Goal: Information Seeking & Learning: Learn about a topic

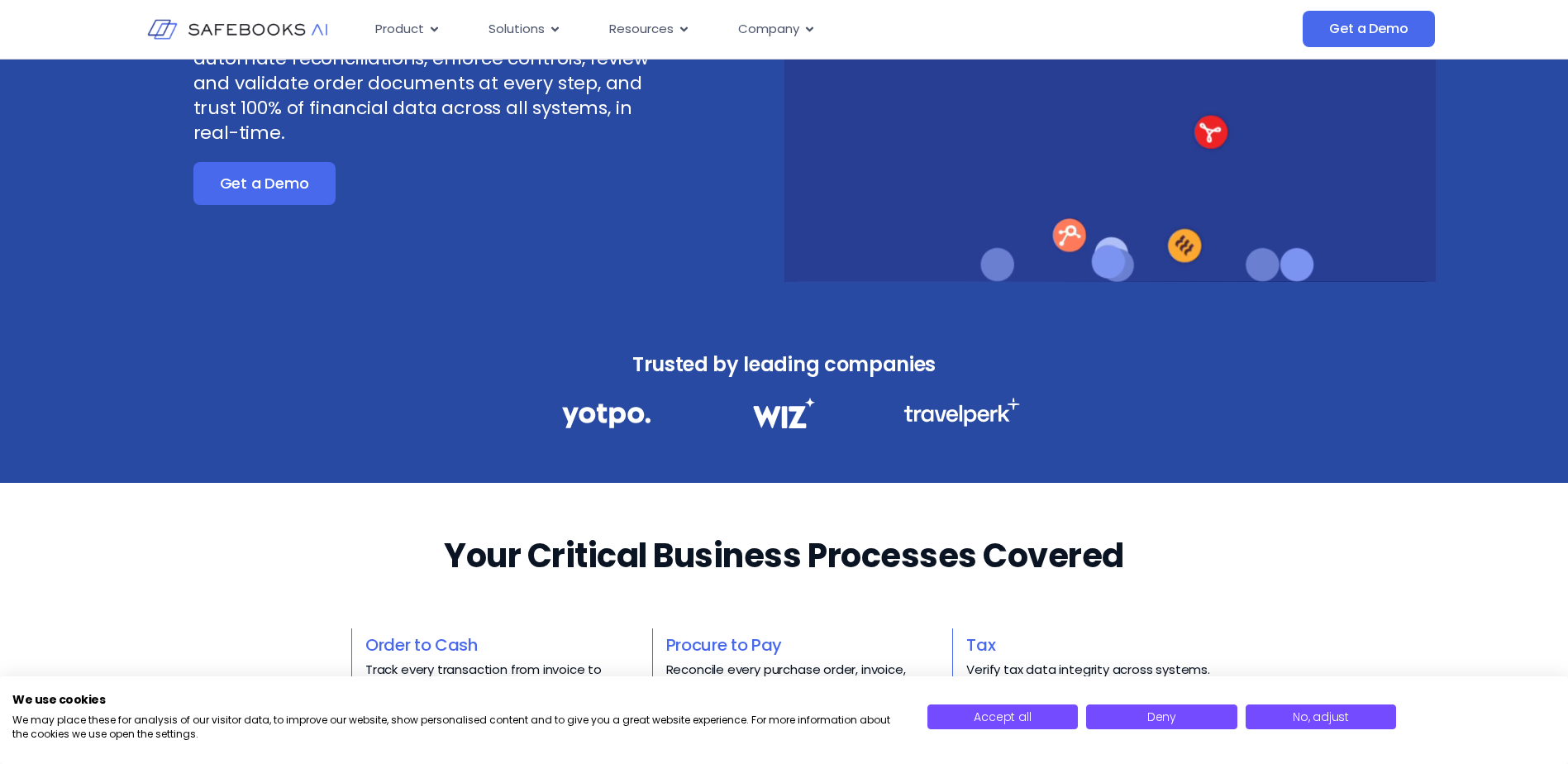
scroll to position [662, 0]
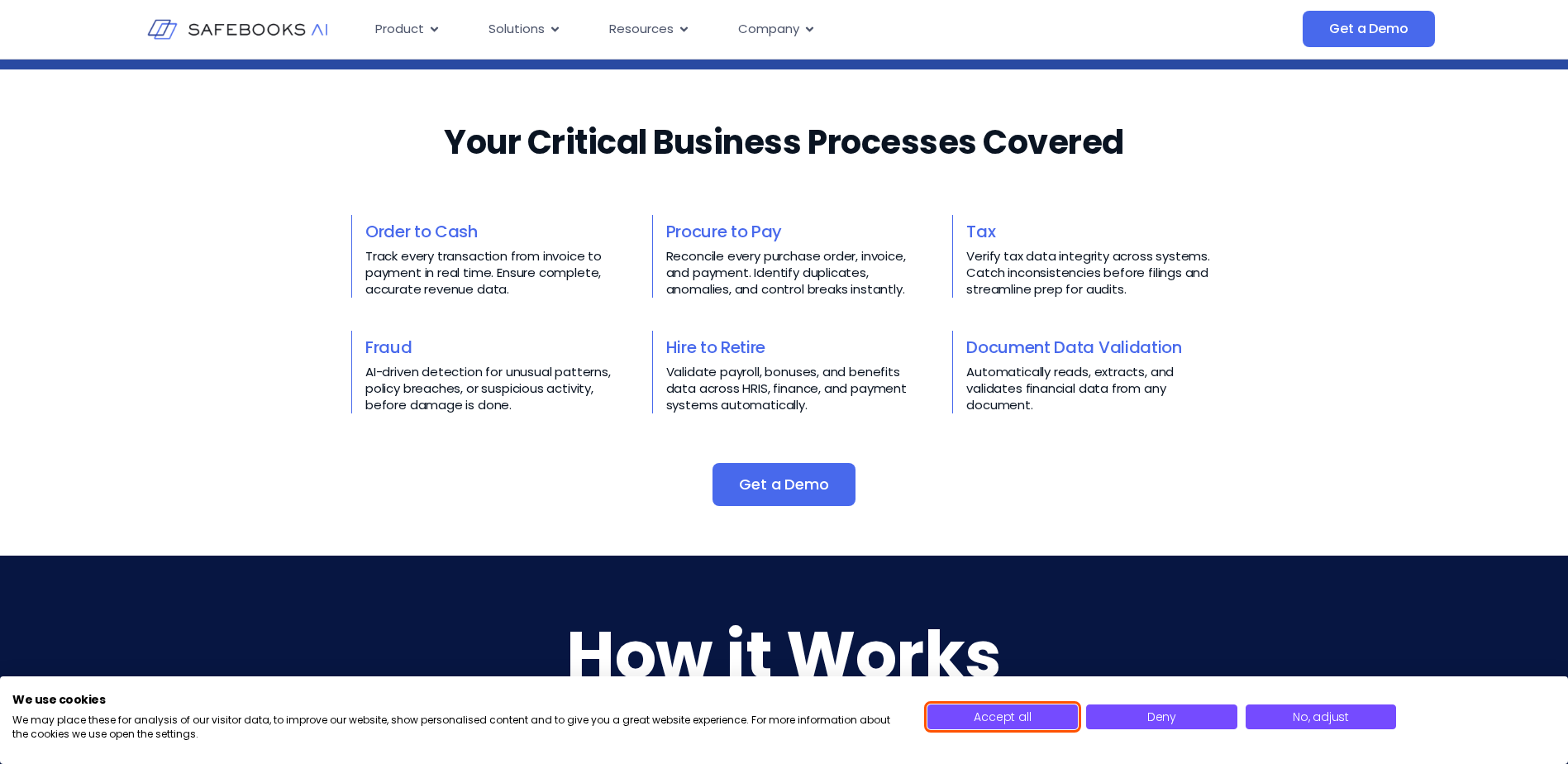
click at [994, 716] on span "Accept all" at bounding box center [1002, 717] width 57 height 17
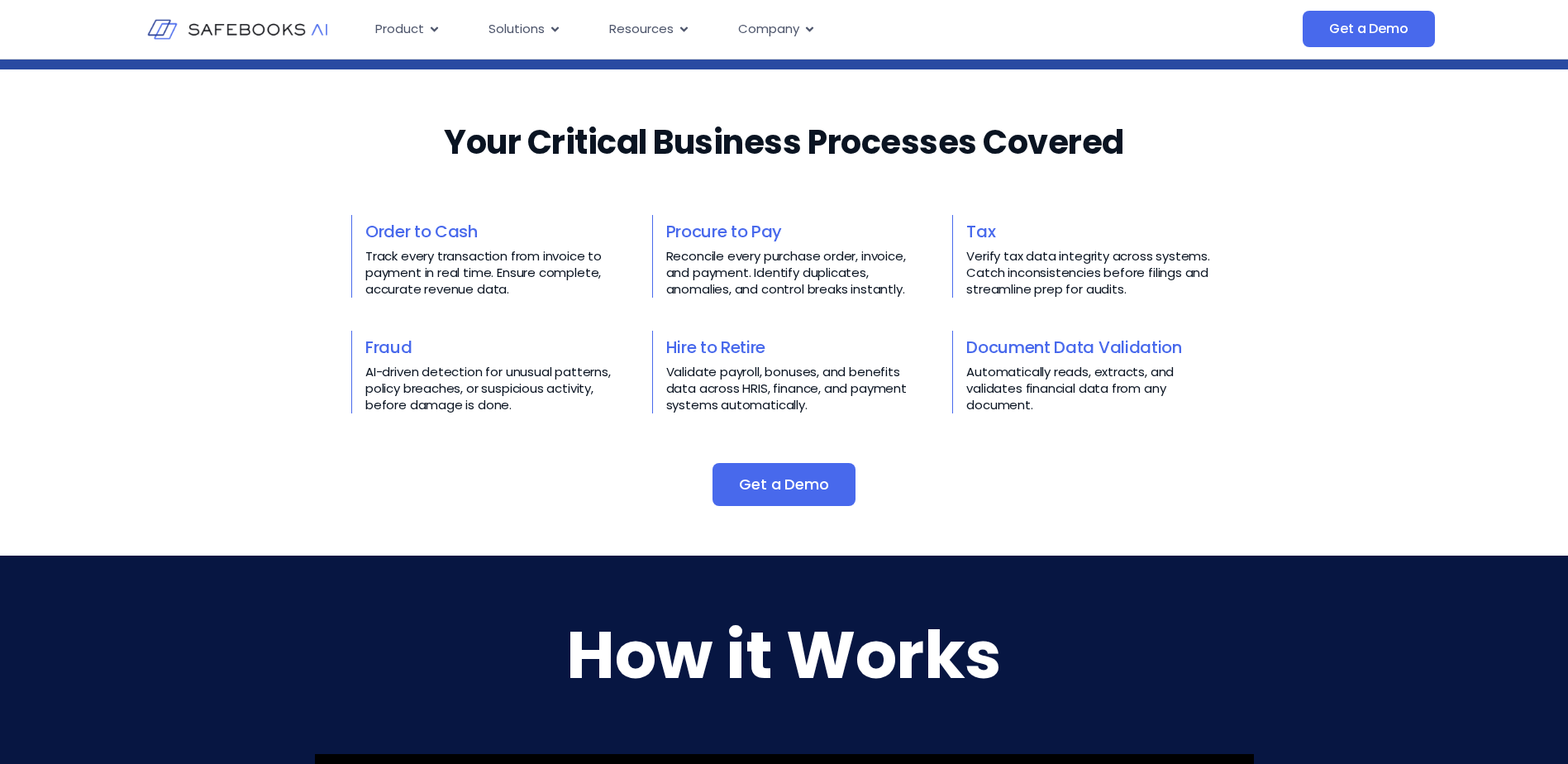
click at [259, 421] on div "Your Critical Business Processes Covered​​ Order to Cash Track every transactio…" at bounding box center [784, 312] width 1568 height 387
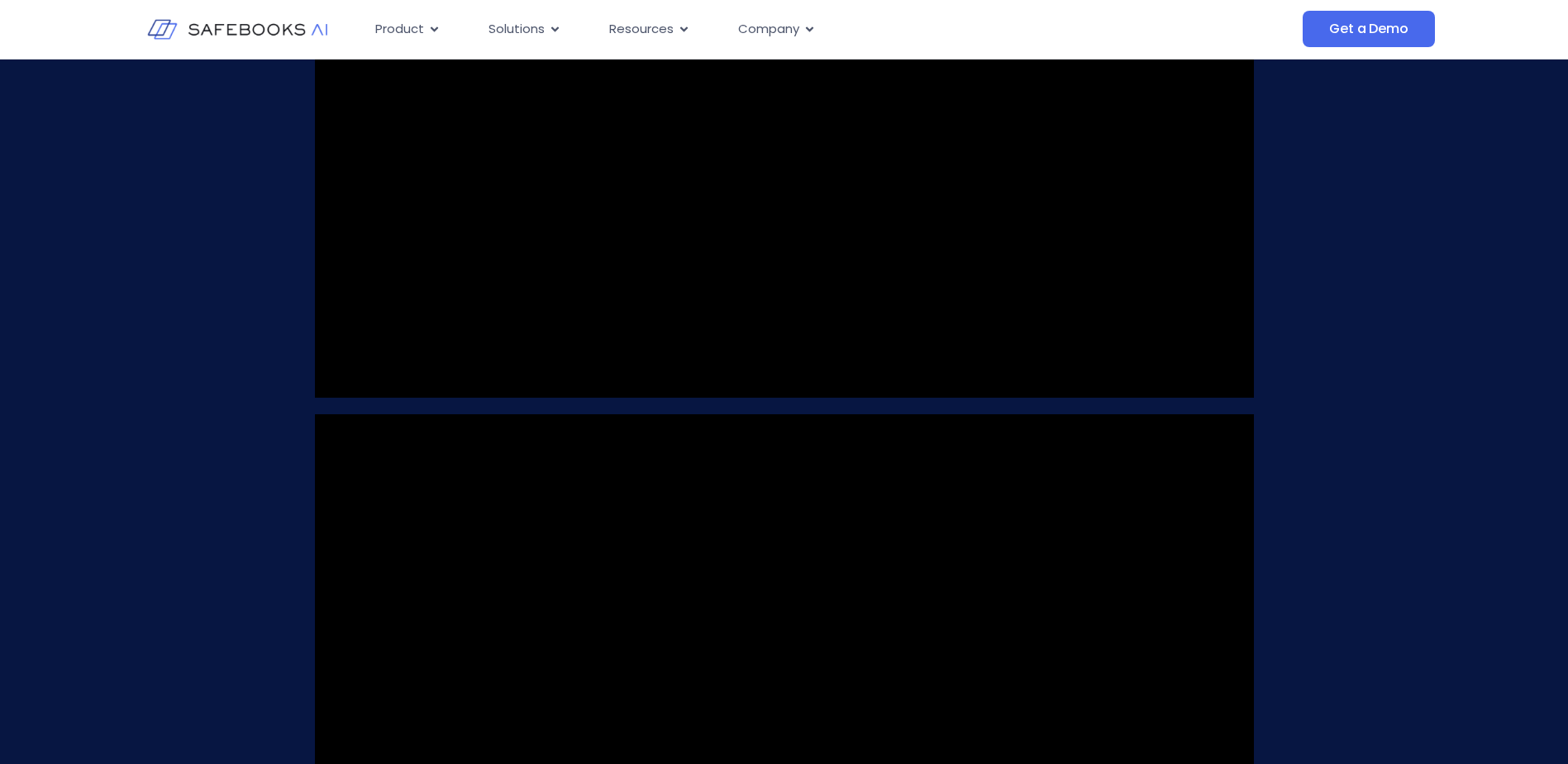
scroll to position [1653, 0]
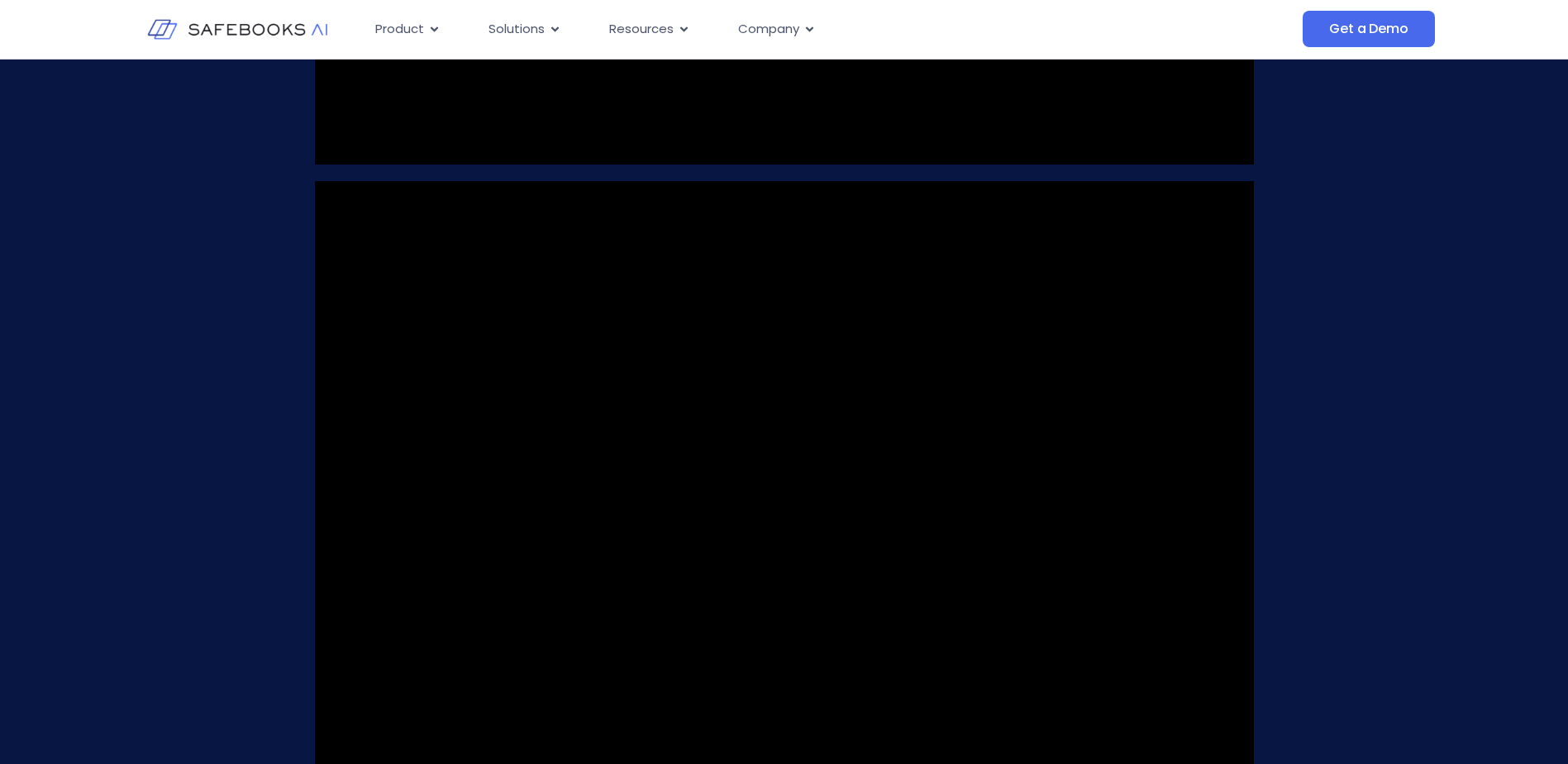
drag, startPoint x: 768, startPoint y: 195, endPoint x: 1077, endPoint y: 311, distance: 330.1
click at [1077, 311] on video at bounding box center [784, 494] width 939 height 625
click at [221, 459] on div "How it Works" at bounding box center [784, 210] width 1568 height 1293
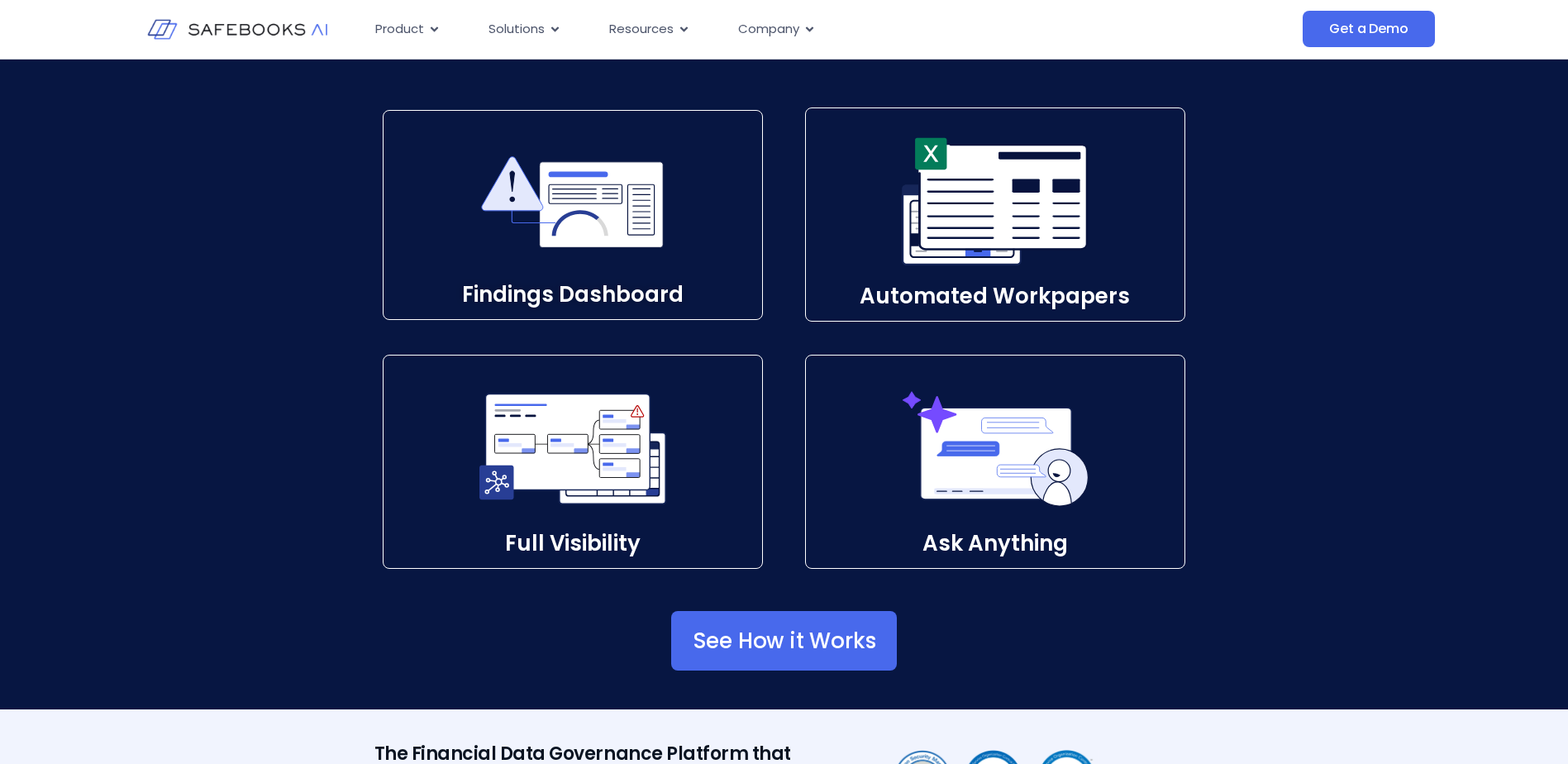
scroll to position [2398, 0]
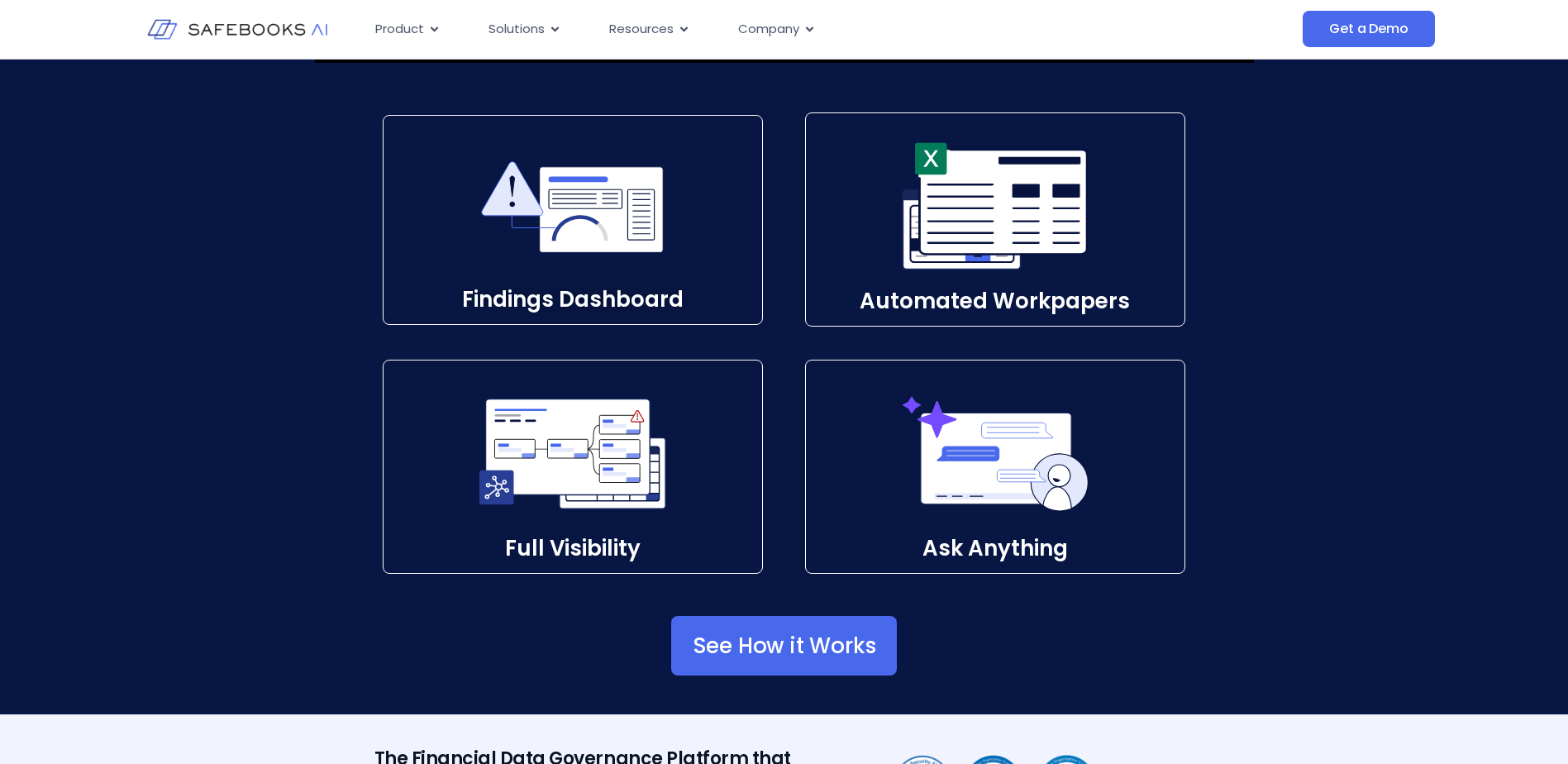
click at [221, 459] on div "Findings Dashboard​ Automated Workpapers​ Full Visibility​ Ask Anything​" at bounding box center [784, 343] width 1568 height 460
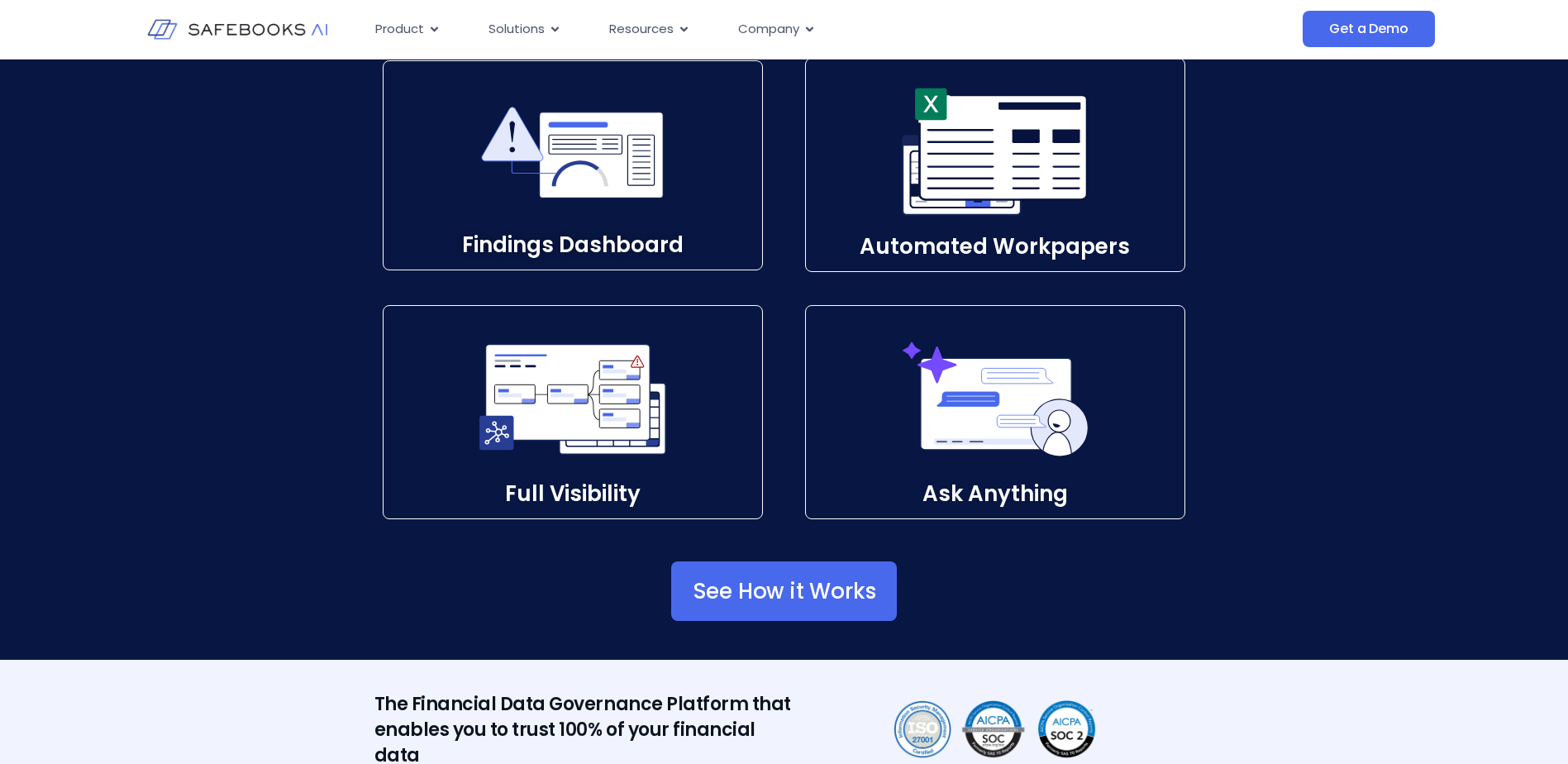
scroll to position [2562, 0]
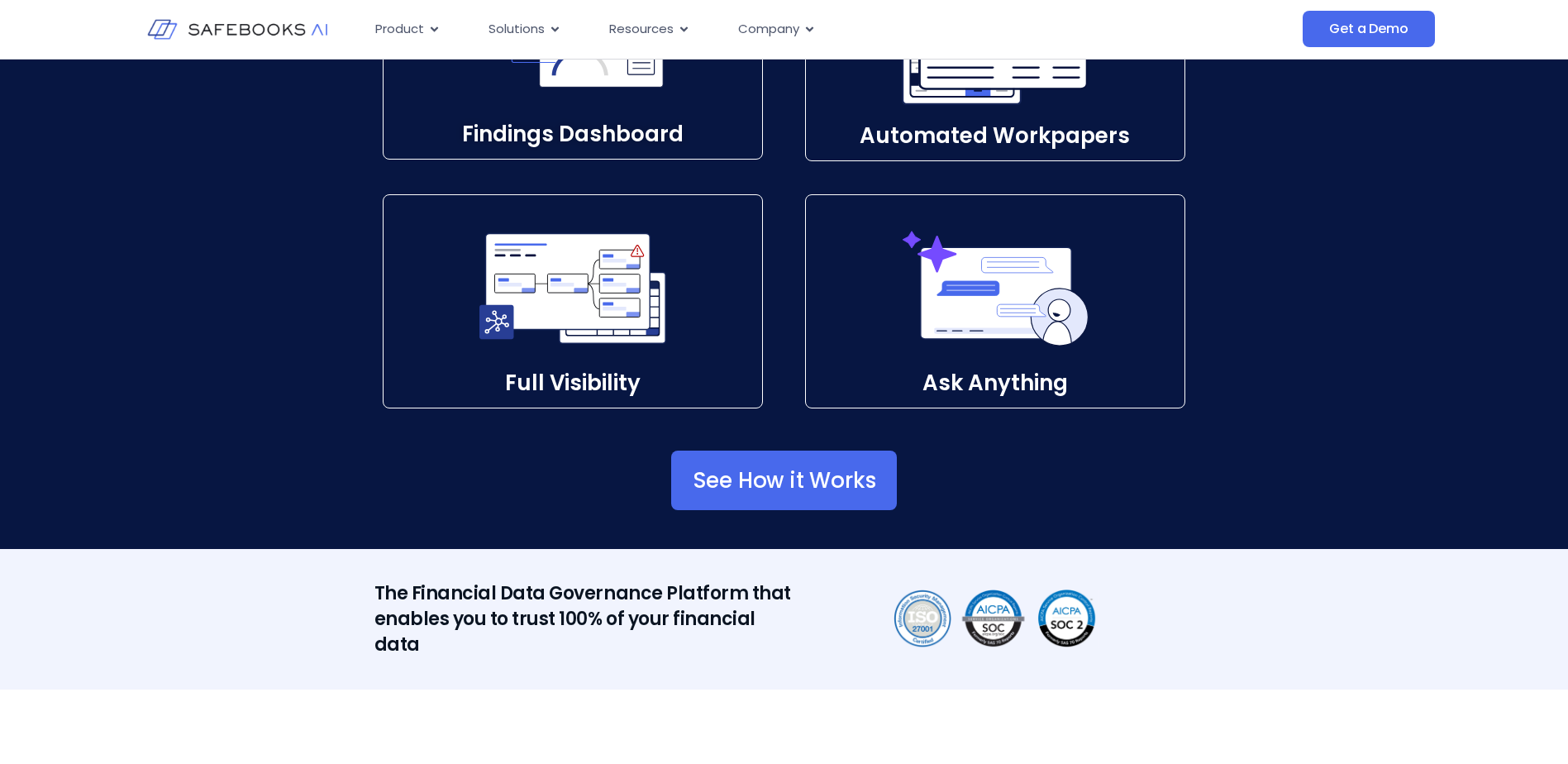
drag, startPoint x: 303, startPoint y: 469, endPoint x: 526, endPoint y: 498, distance: 224.9
click at [303, 469] on div "See How it Works" at bounding box center [784, 478] width 1322 height 140
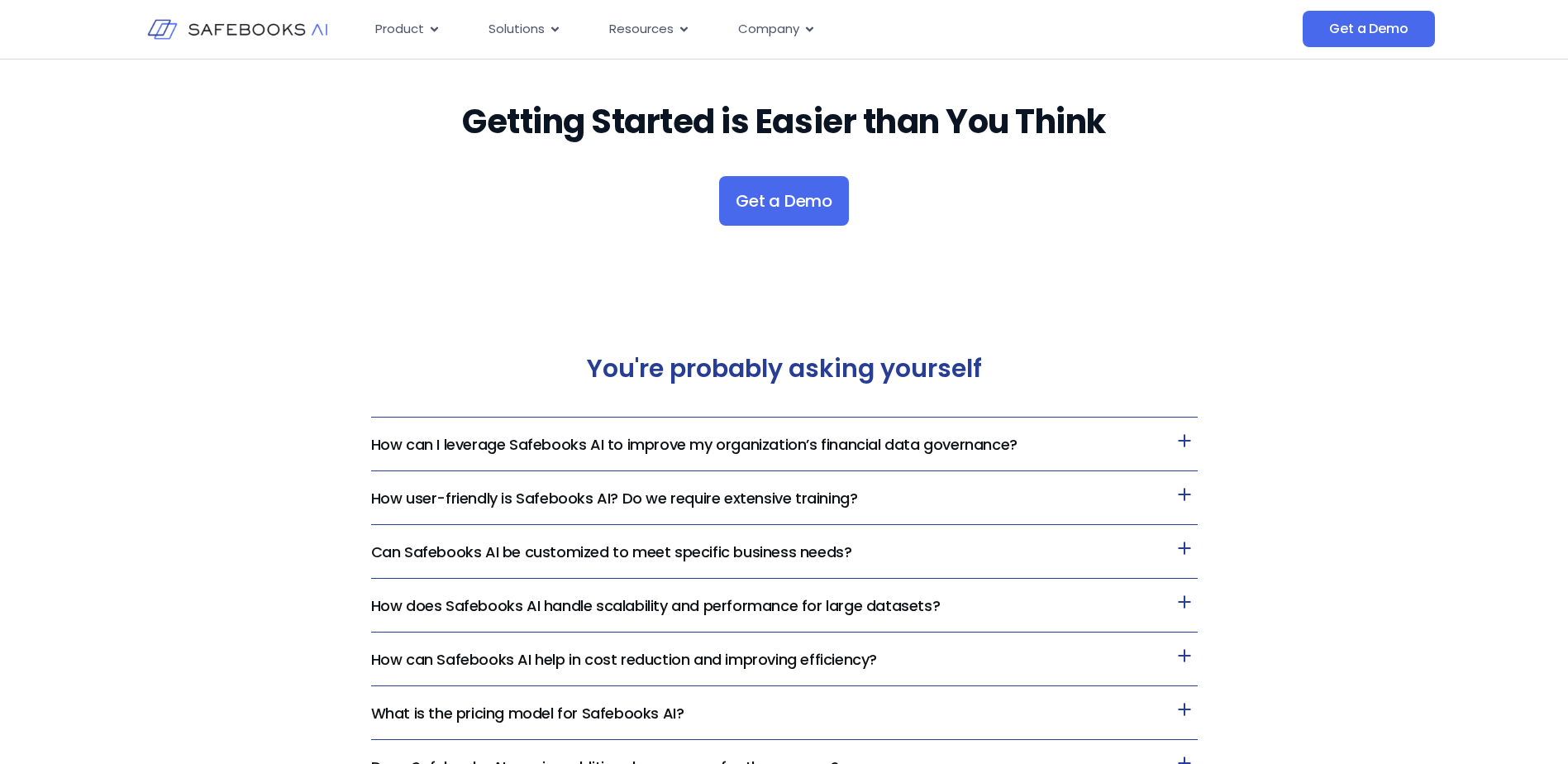
scroll to position [3142, 0]
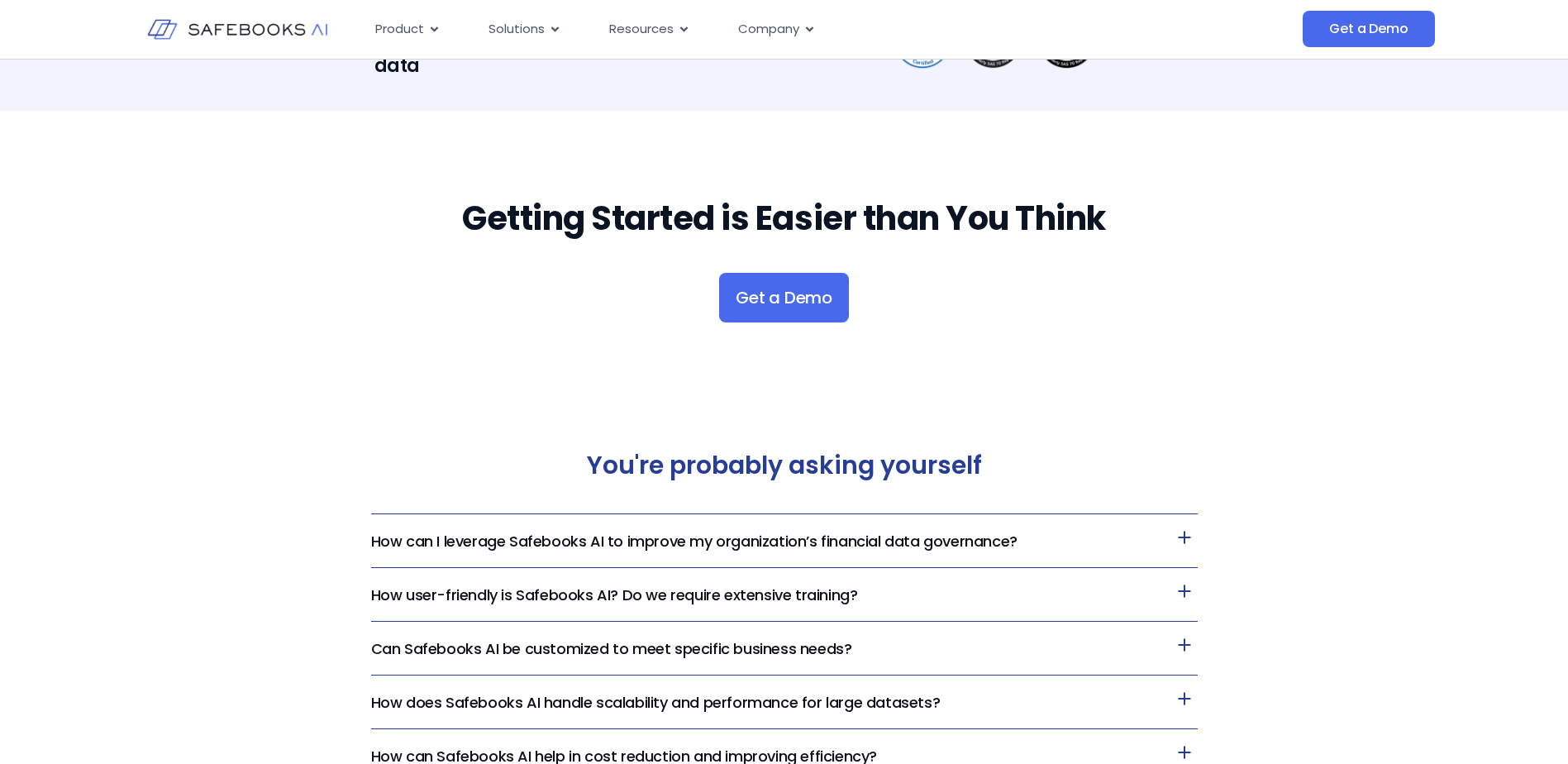
click at [549, 551] on link "How can I leverage Safebooks AI to improve my organization’s financial data gov…" at bounding box center [694, 541] width 646 height 21
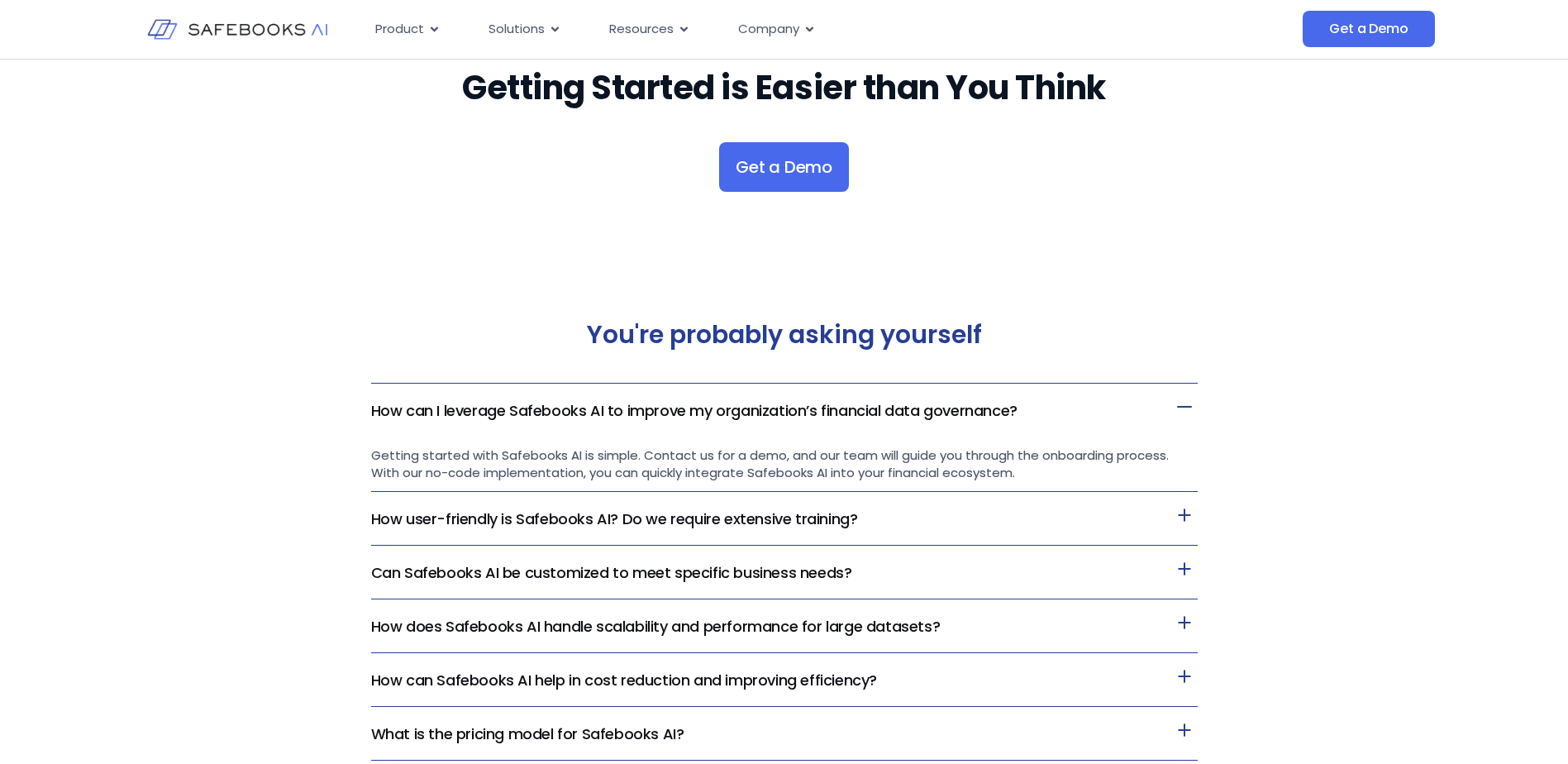
scroll to position [3389, 0]
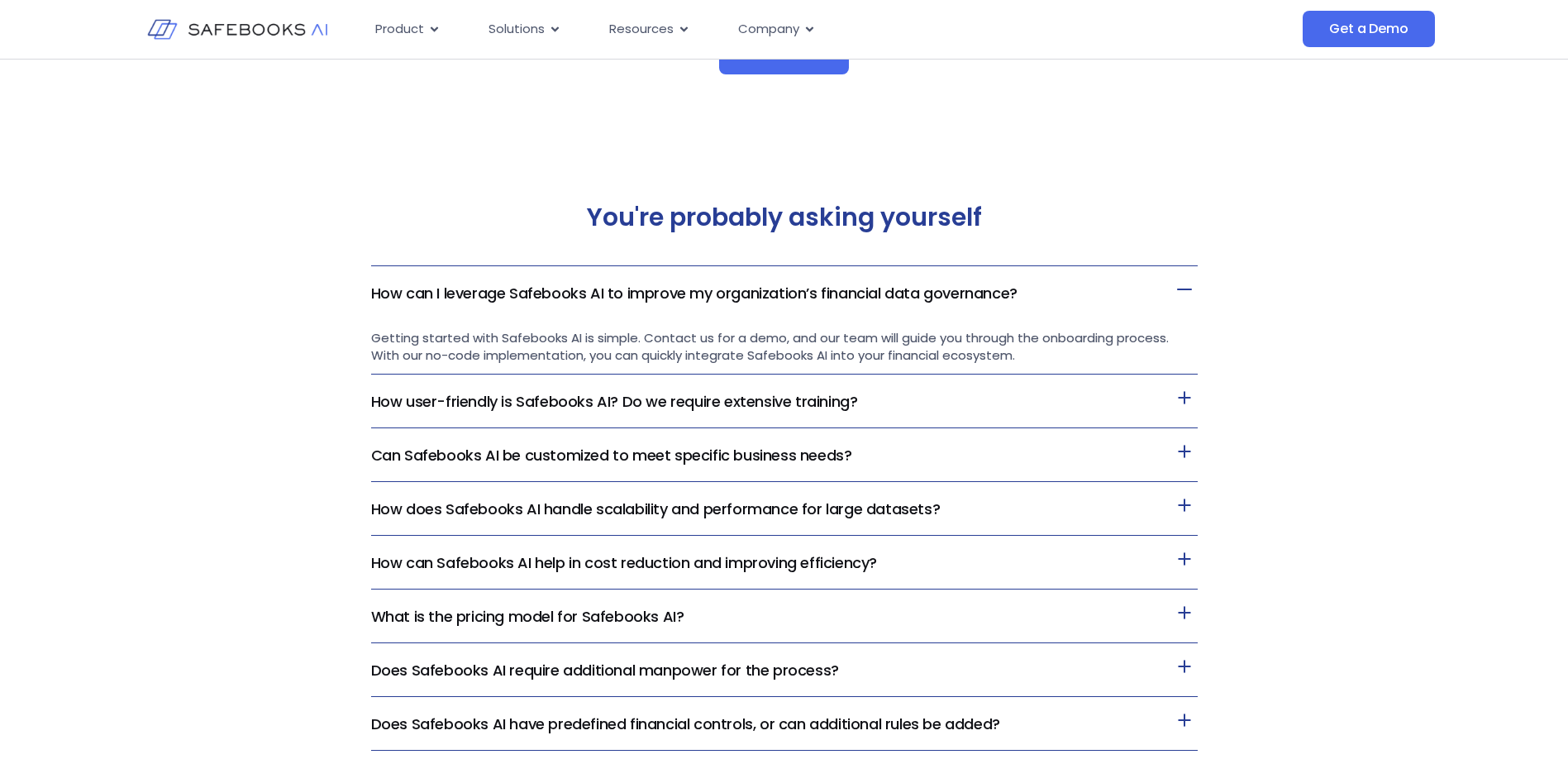
click at [725, 401] on link "How user-friendly is Safebooks AI? Do we require extensive training?" at bounding box center [614, 401] width 487 height 21
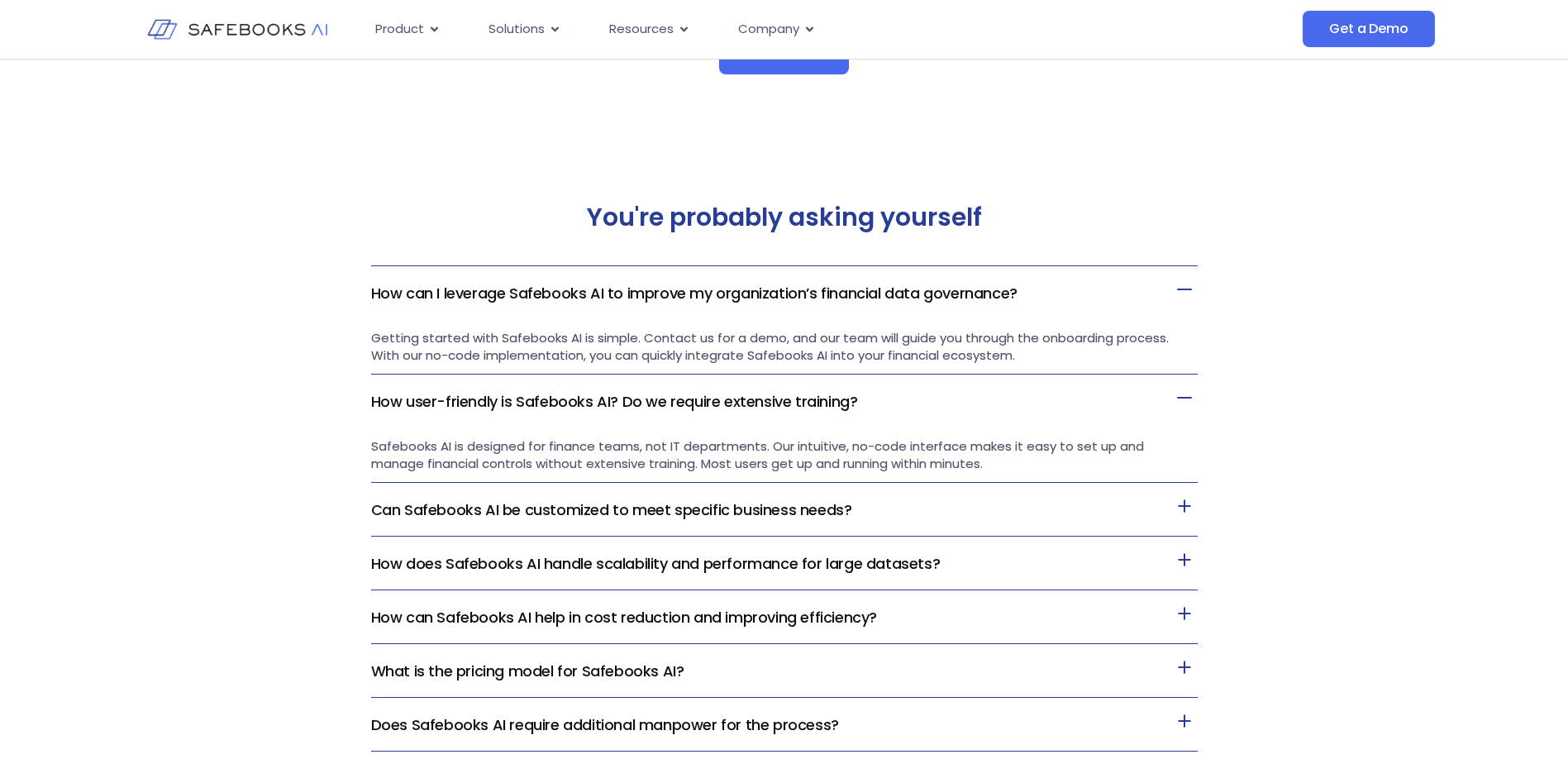
click at [741, 500] on link "Can Safebooks AI be customized to meet specific business needs?" at bounding box center [611, 510] width 481 height 21
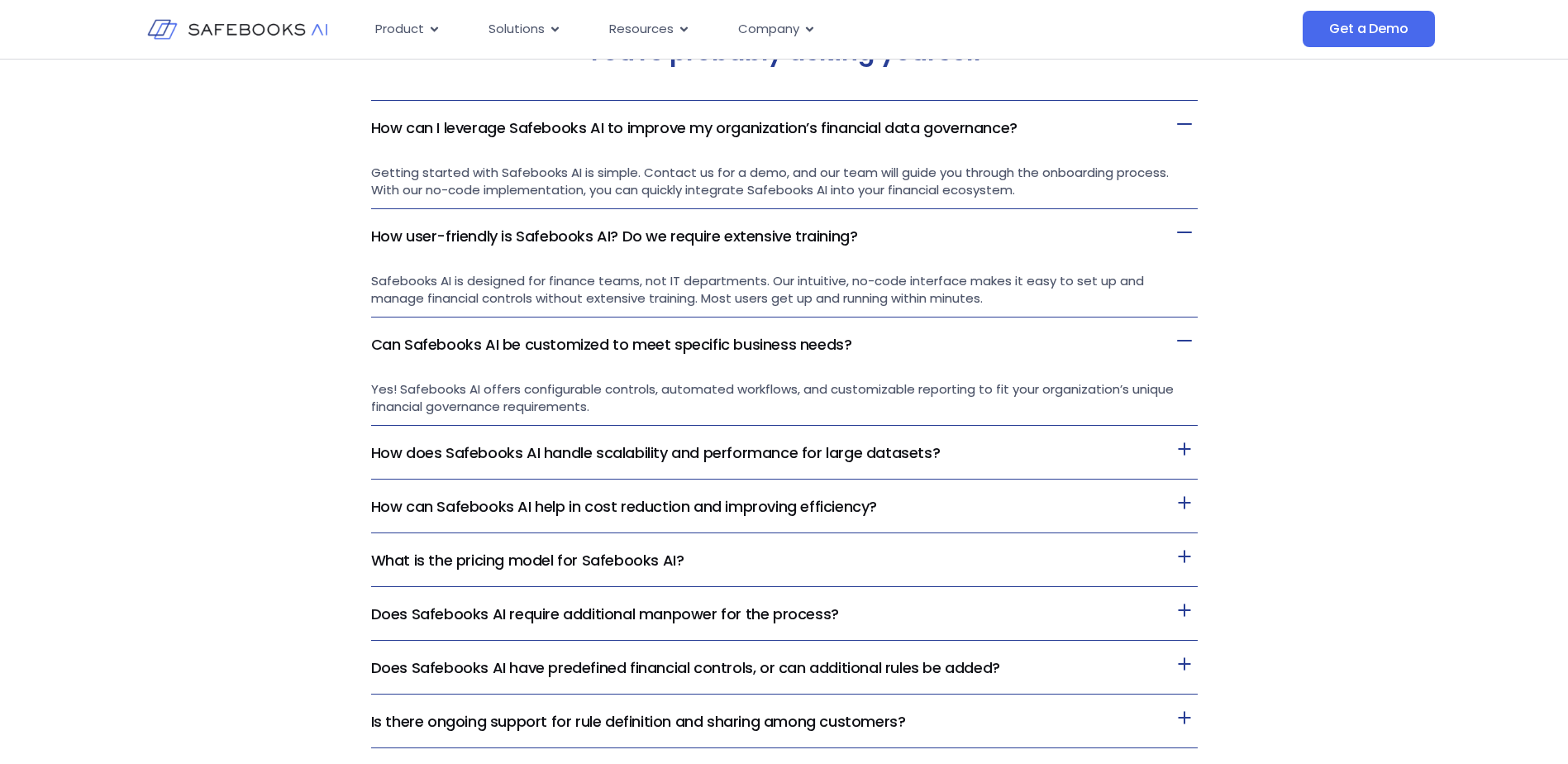
click at [740, 453] on link "How does Safebooks AI handle scalability and performance for large datasets?" at bounding box center [656, 453] width 569 height 21
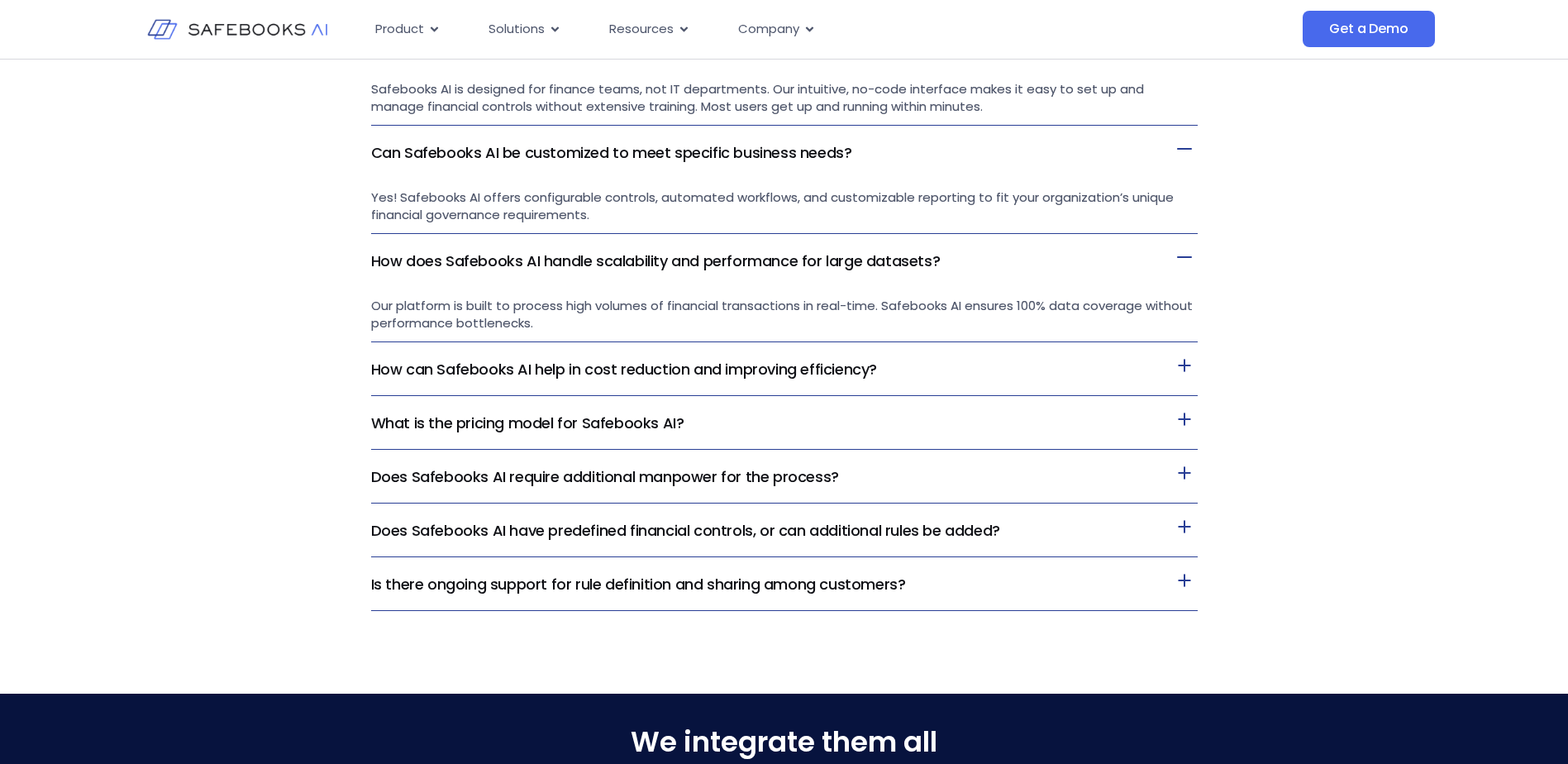
scroll to position [3885, 0]
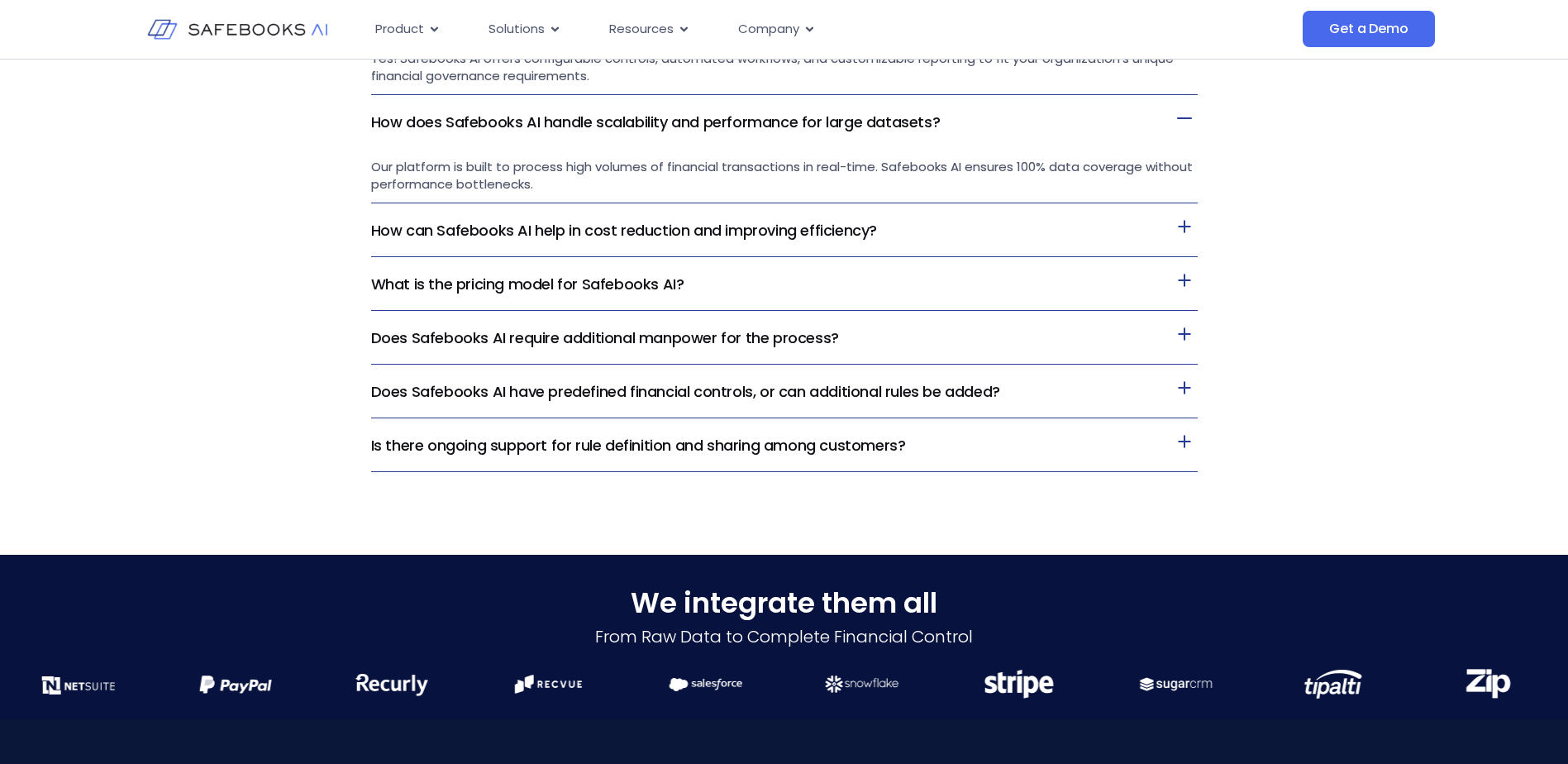
click at [787, 239] on link "How can Safebooks AI help in cost reduction and improving efficiency?" at bounding box center [624, 230] width 506 height 21
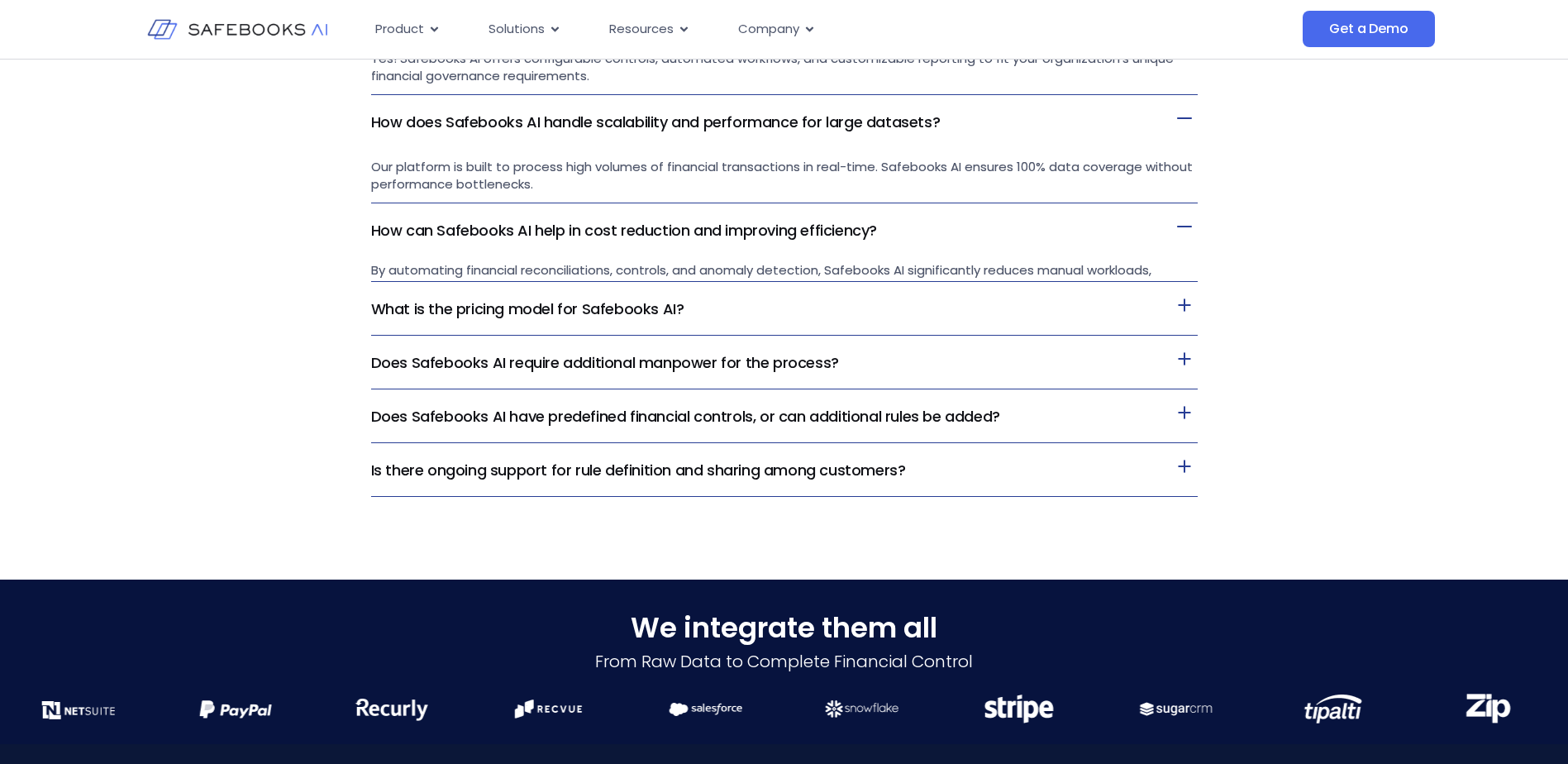
click at [766, 291] on span "By automating financial reconciliations, controls, and anomaly detection, Safeb…" at bounding box center [763, 278] width 785 height 34
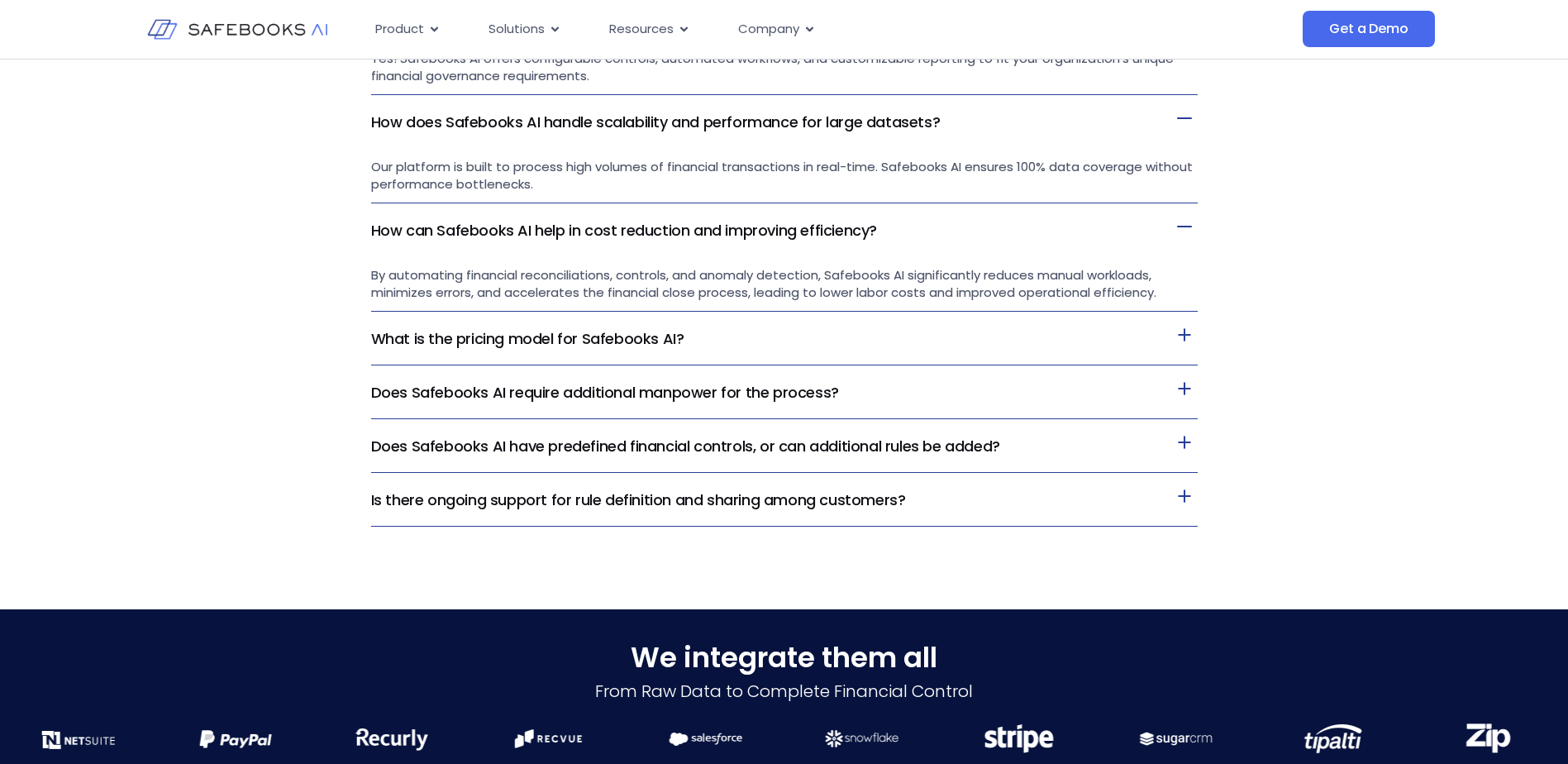
click at [732, 341] on h3 "What is the pricing model for Safebooks AI?" at bounding box center [784, 338] width 827 height 54
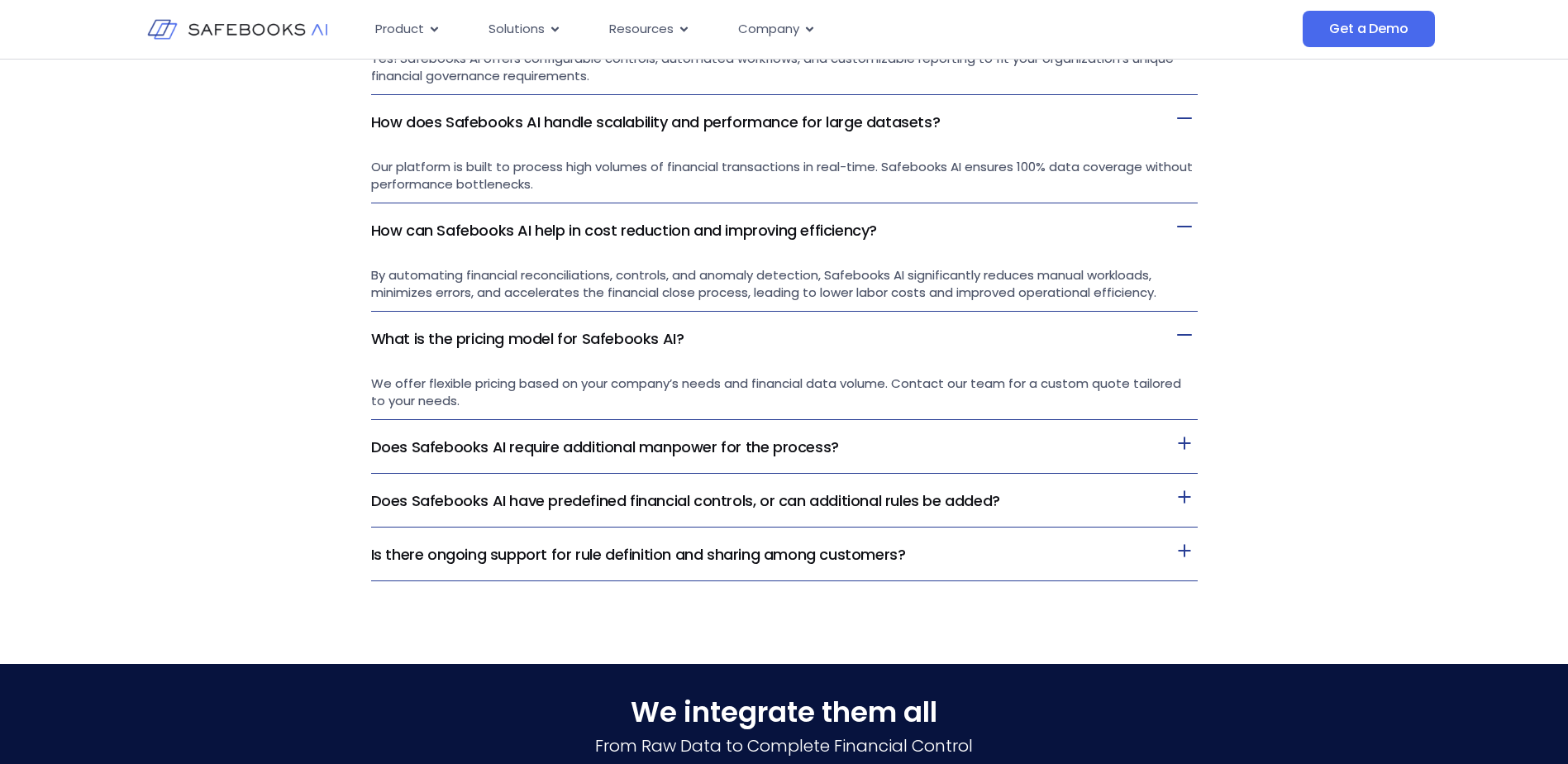
click at [725, 448] on link "Does Safebooks AI require additional manpower for the process?" at bounding box center [604, 447] width 468 height 21
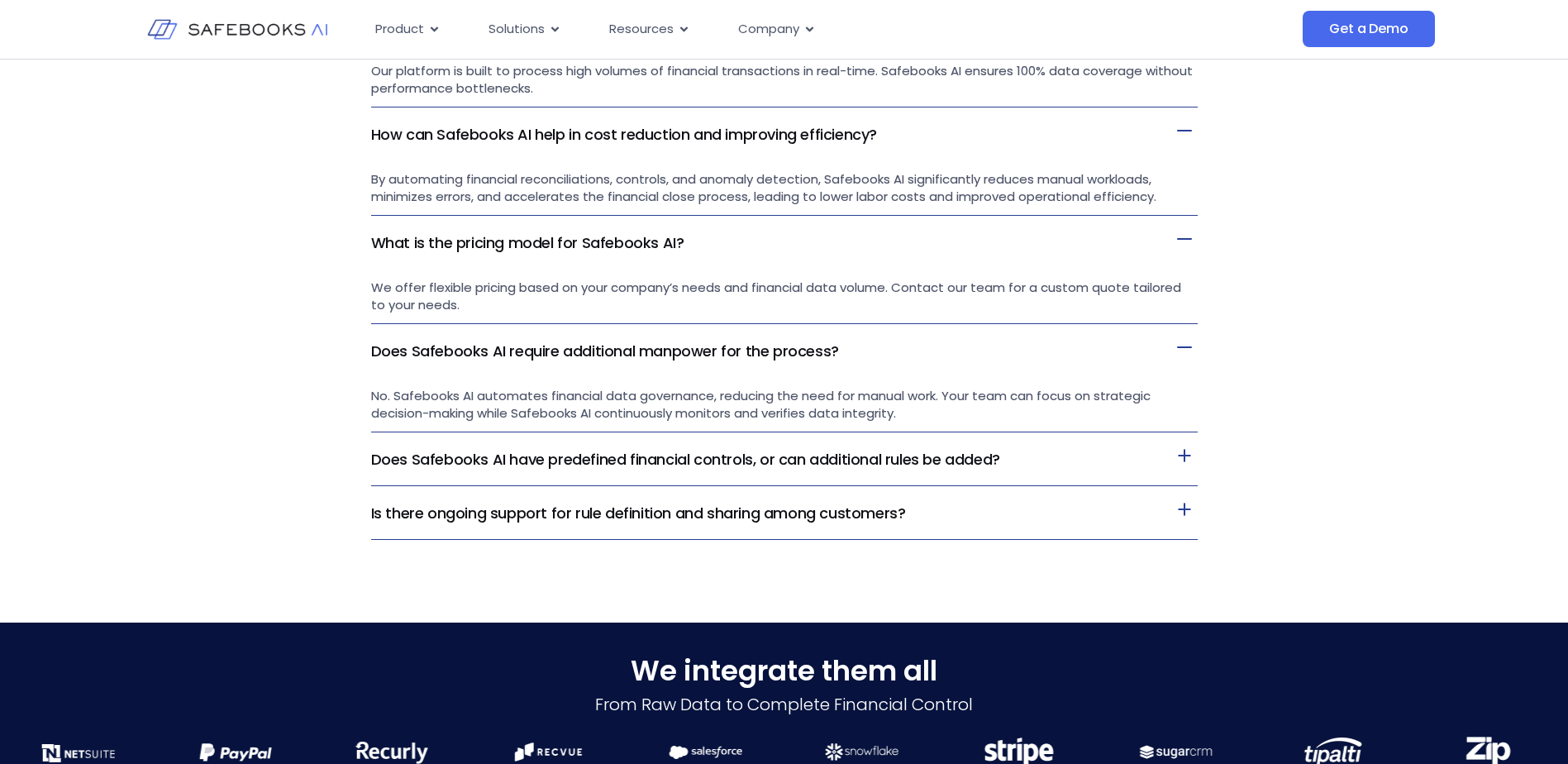
scroll to position [4051, 0]
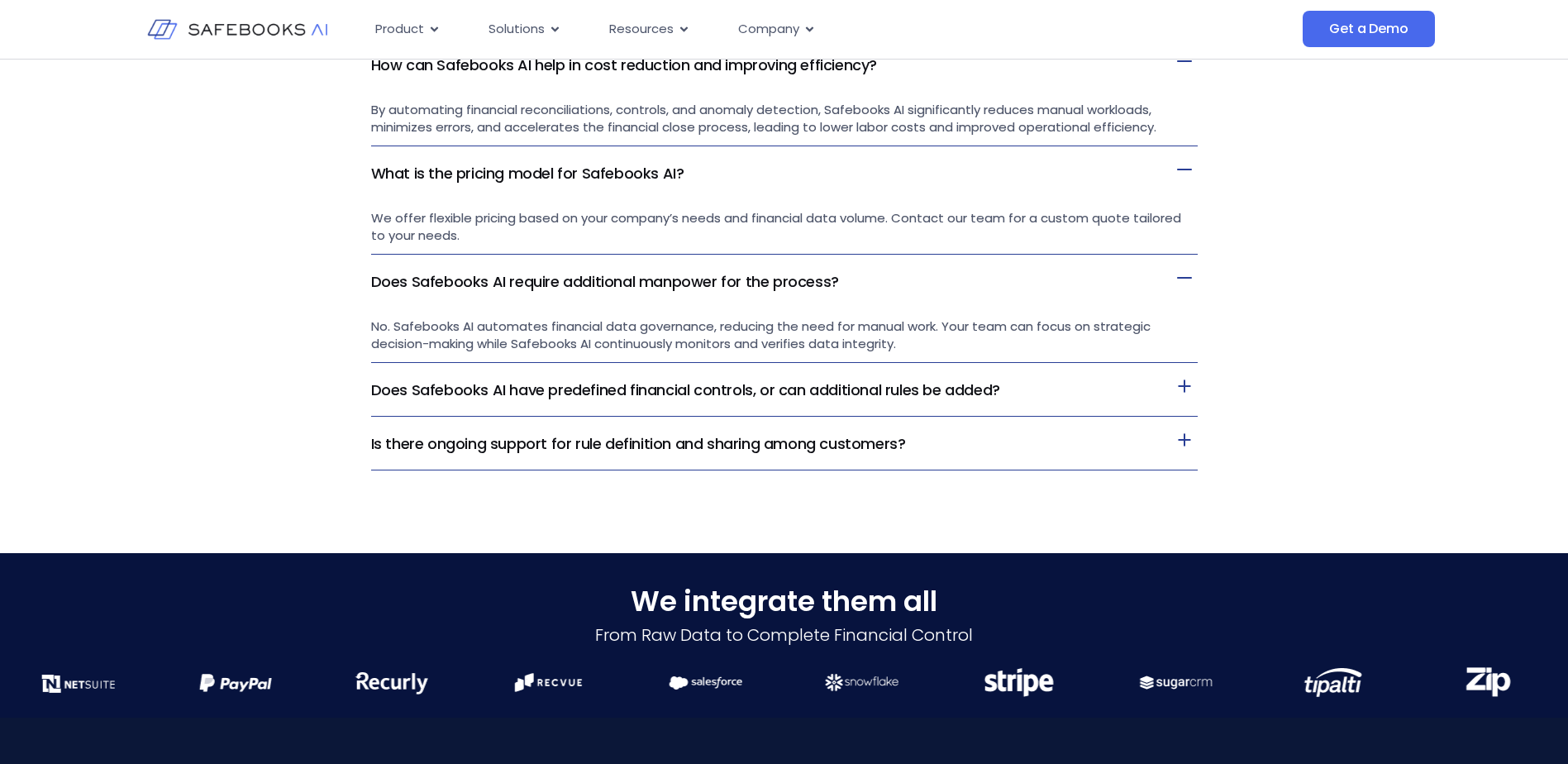
click at [768, 393] on link "Does Safebooks AI have predefined financial controls, or can additional rules b…" at bounding box center [685, 390] width 629 height 21
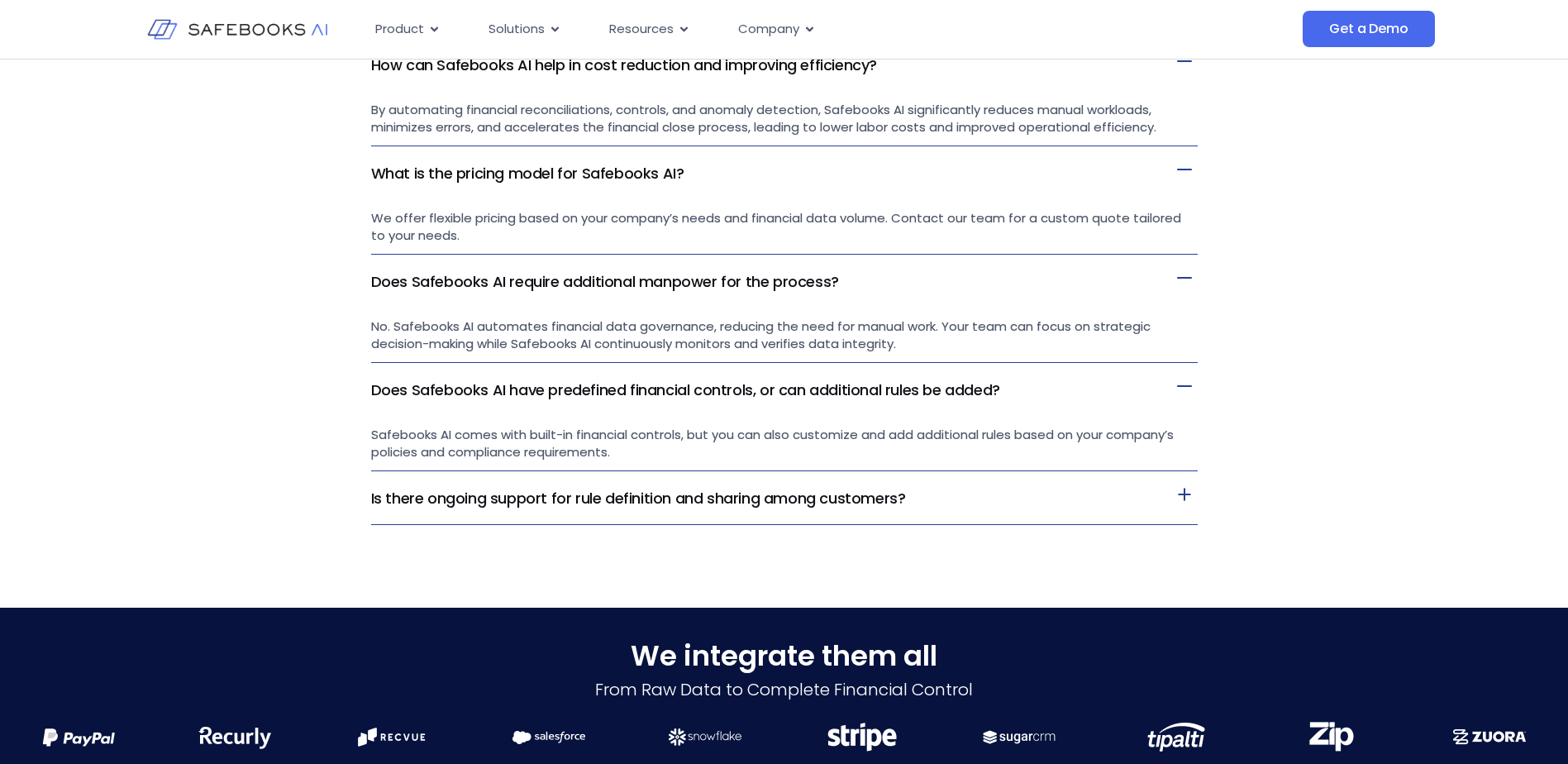
click at [802, 498] on link "Is there ongoing support for rule definition and sharing among customers?" at bounding box center [638, 498] width 535 height 21
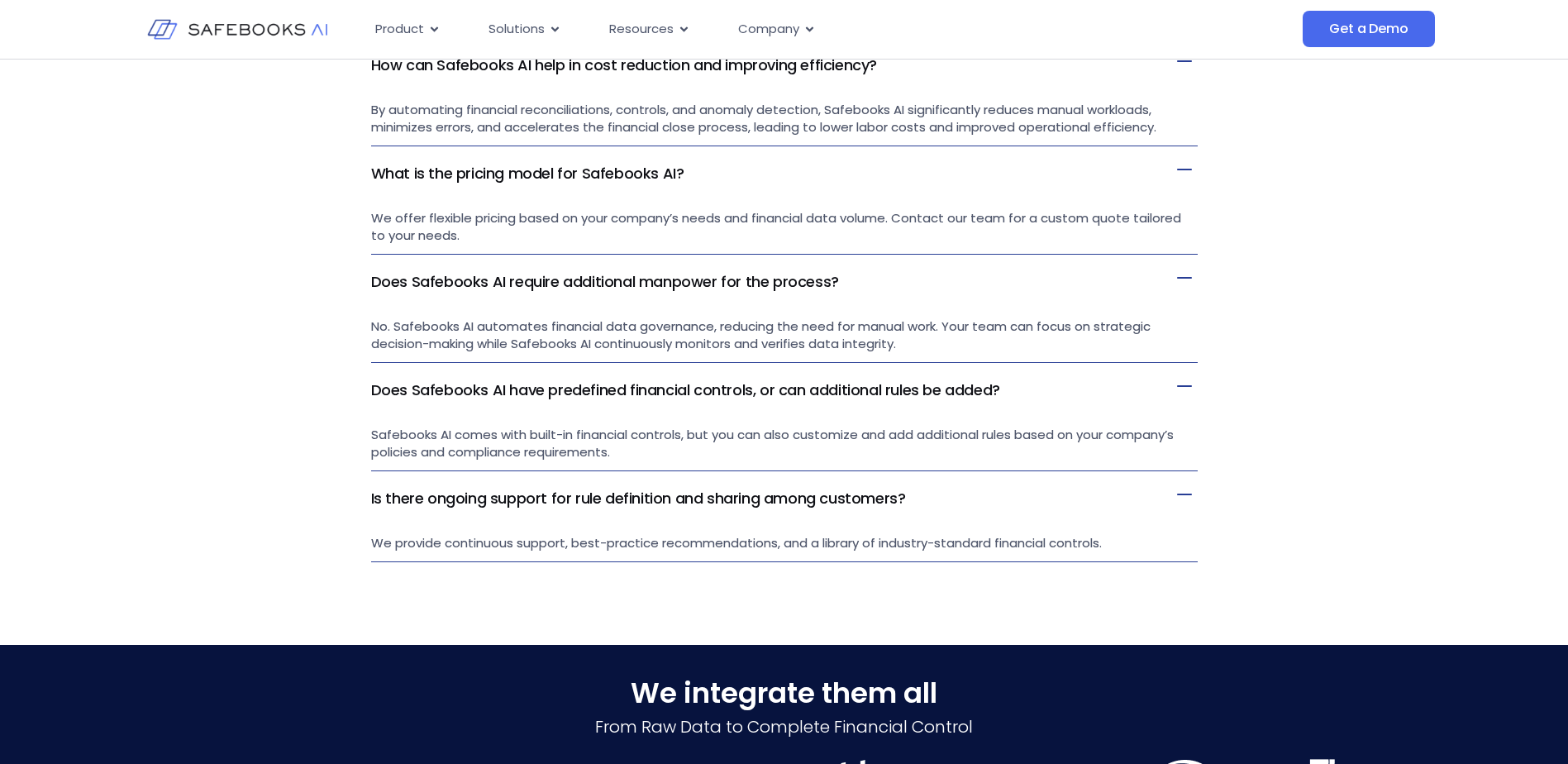
click at [1388, 468] on div "You're probably asking yourself How can I leverage Safebooks AI to improve my o…" at bounding box center [784, 53] width 1568 height 1147
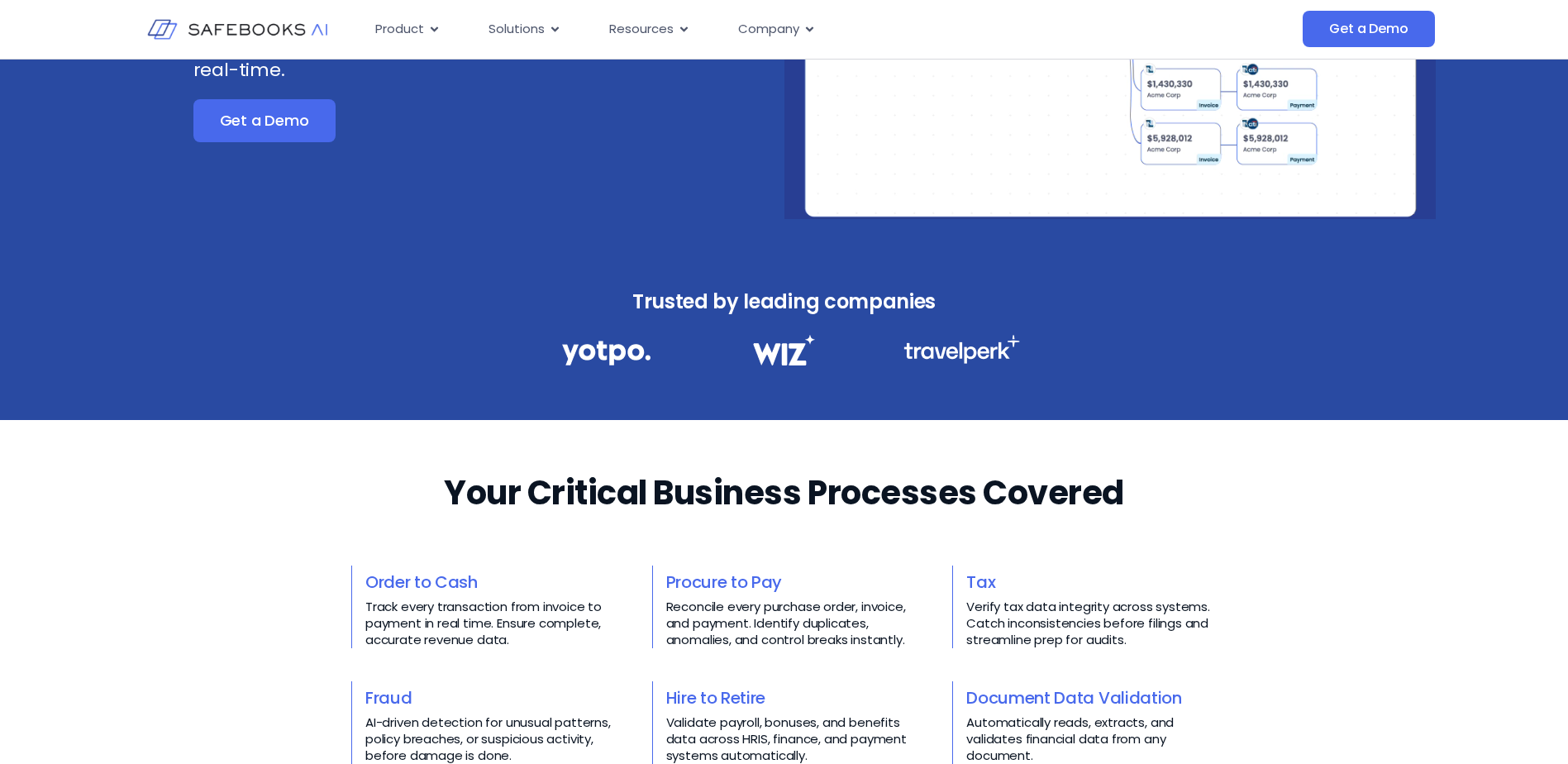
scroll to position [0, 0]
